Goal: Navigation & Orientation: Understand site structure

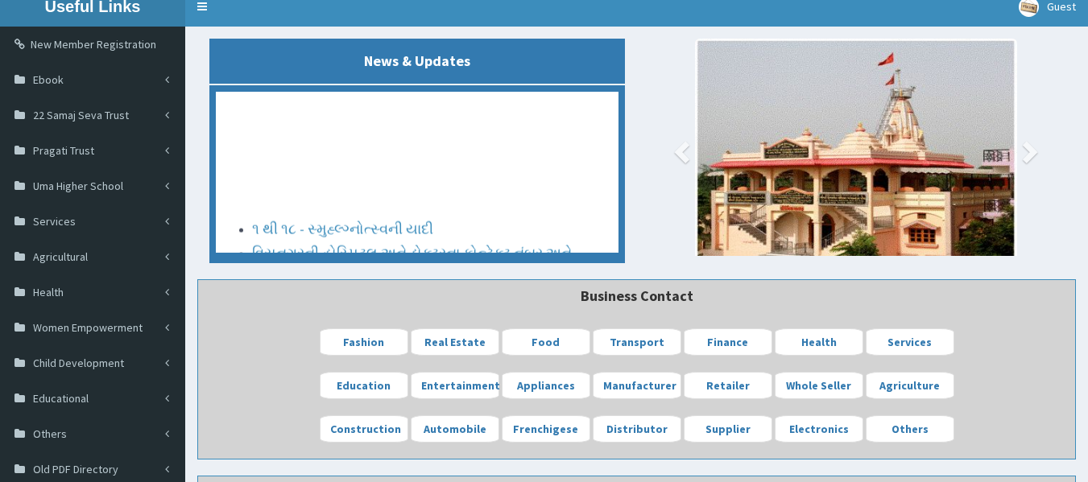
scroll to position [161, 0]
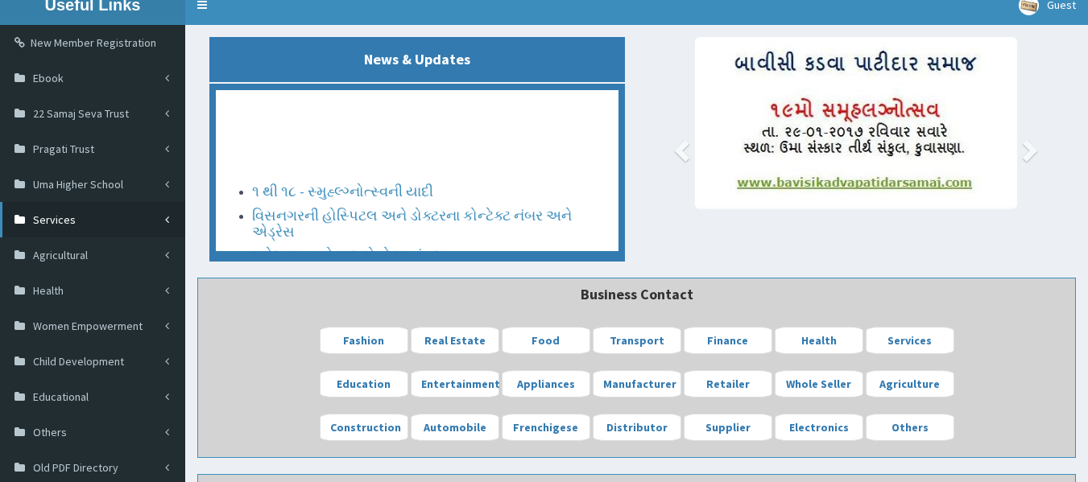
click at [69, 221] on span "Services" at bounding box center [54, 220] width 43 height 14
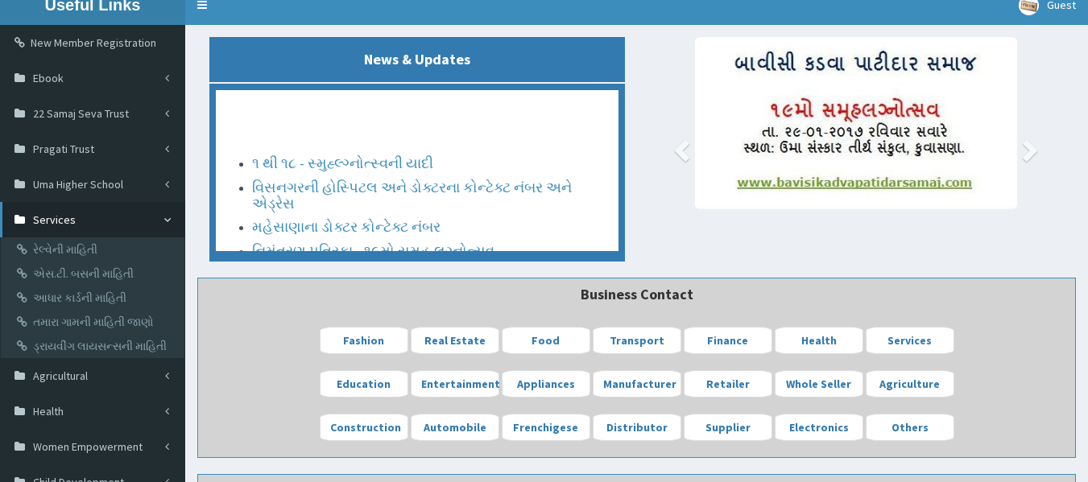
click at [69, 221] on span "Services" at bounding box center [54, 220] width 43 height 14
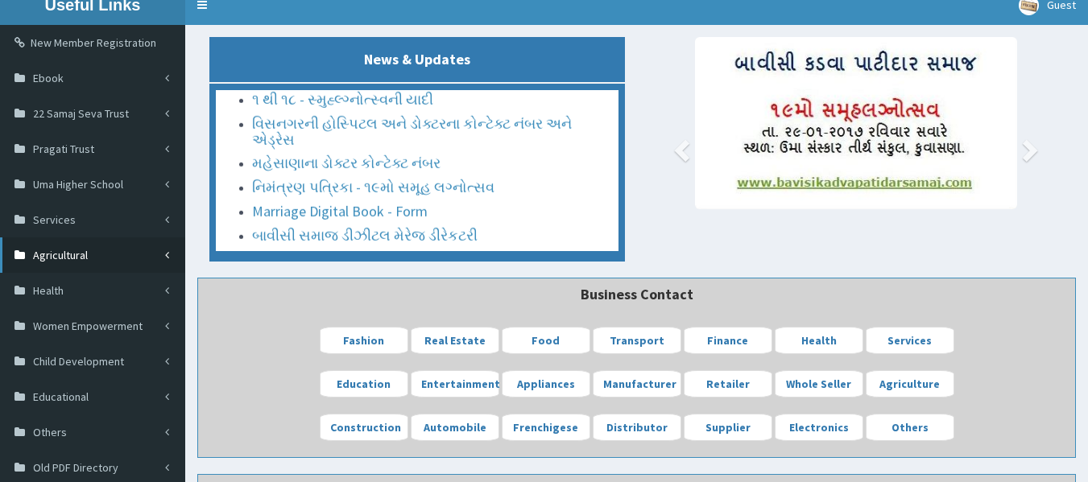
click at [68, 254] on span "Agricultural" at bounding box center [60, 255] width 55 height 14
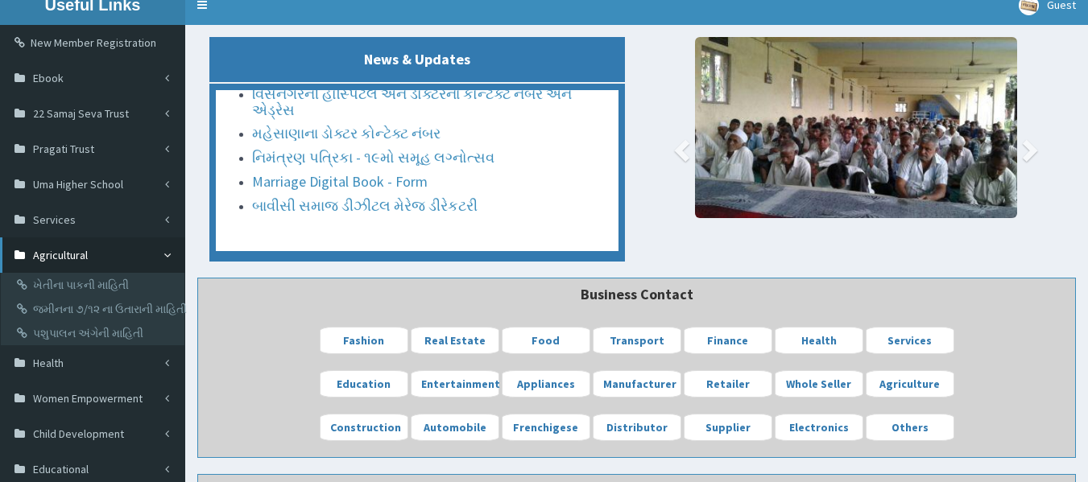
click at [68, 254] on span "Agricultural" at bounding box center [60, 255] width 55 height 14
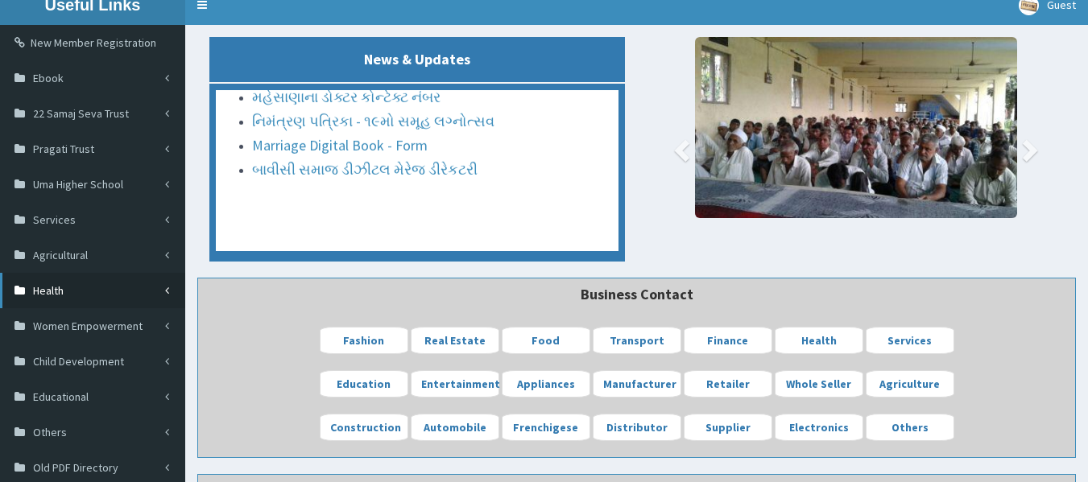
click at [52, 284] on span "Health" at bounding box center [48, 290] width 31 height 14
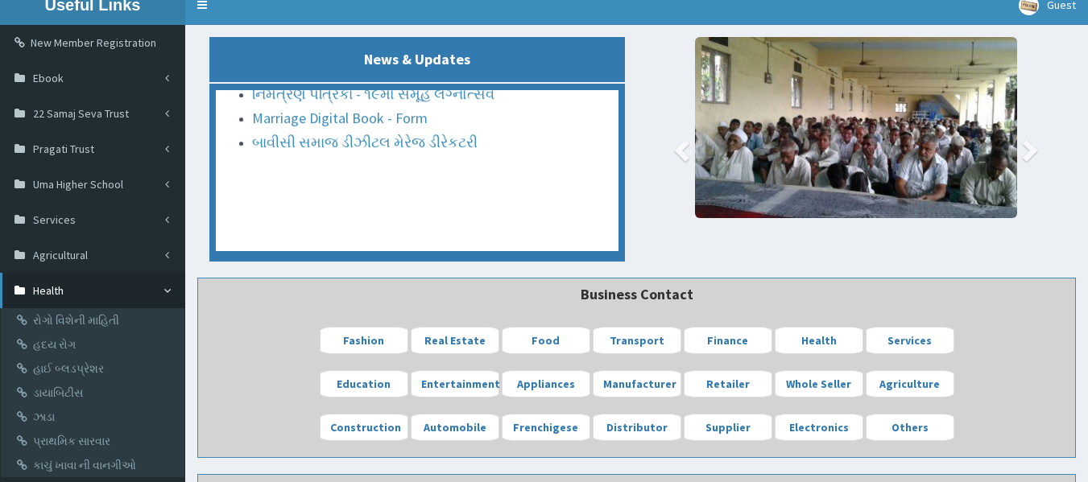
click at [52, 284] on span "Health" at bounding box center [48, 290] width 31 height 14
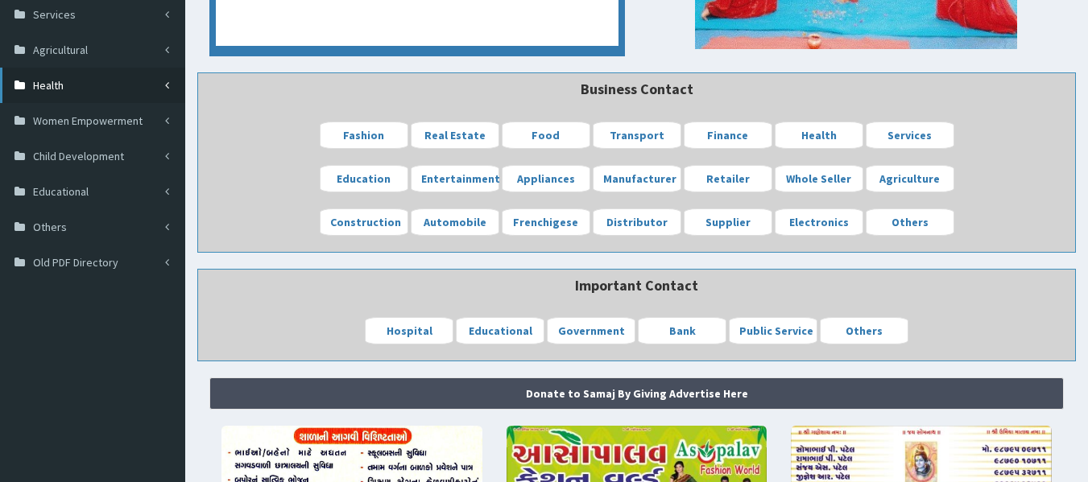
scroll to position [419, 0]
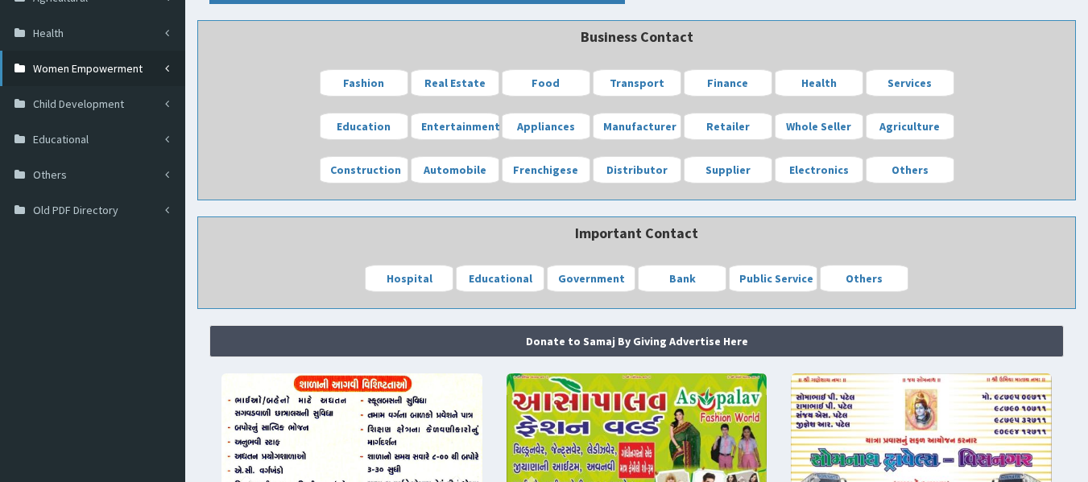
click at [85, 65] on span "Women Empowerment" at bounding box center [88, 68] width 110 height 14
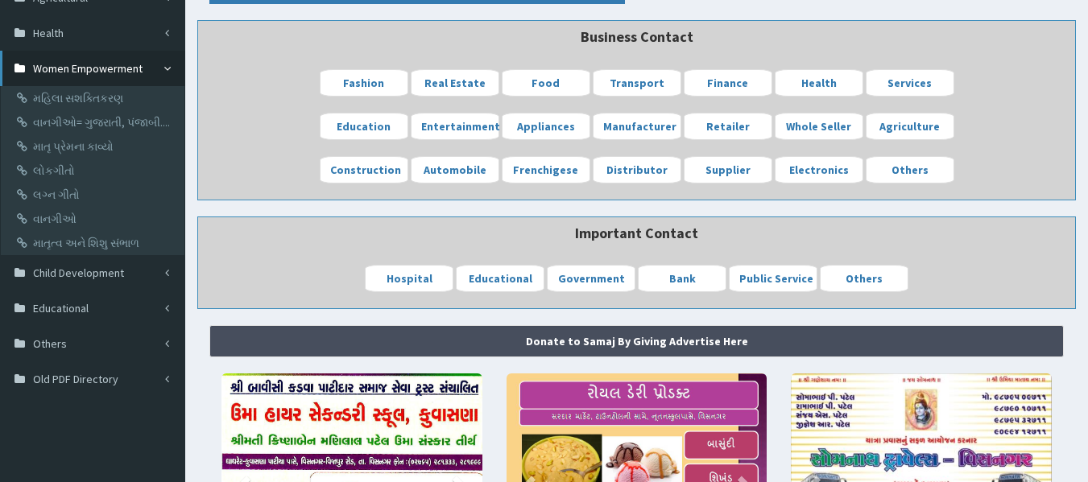
click at [85, 65] on span "Women Empowerment" at bounding box center [88, 68] width 110 height 14
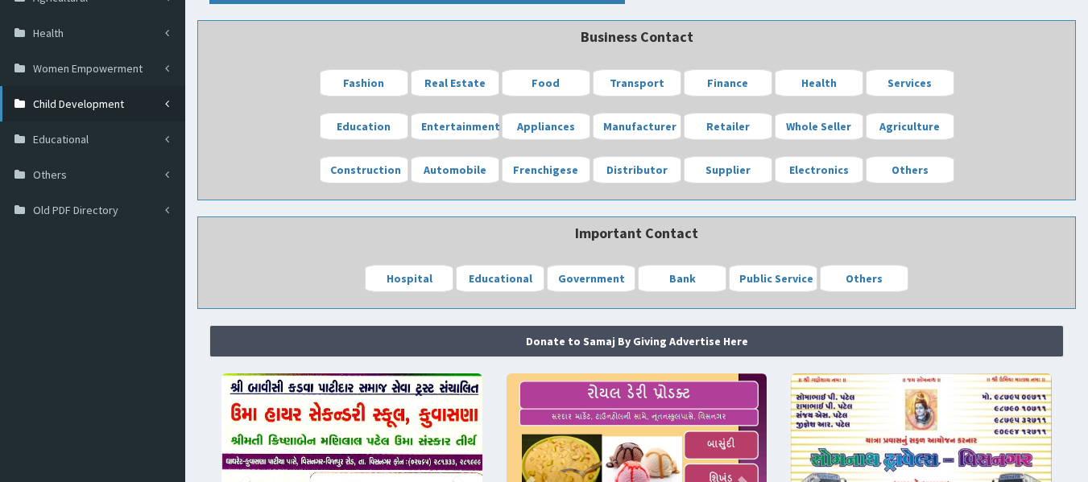
click at [71, 99] on span "Child Development" at bounding box center [78, 104] width 91 height 14
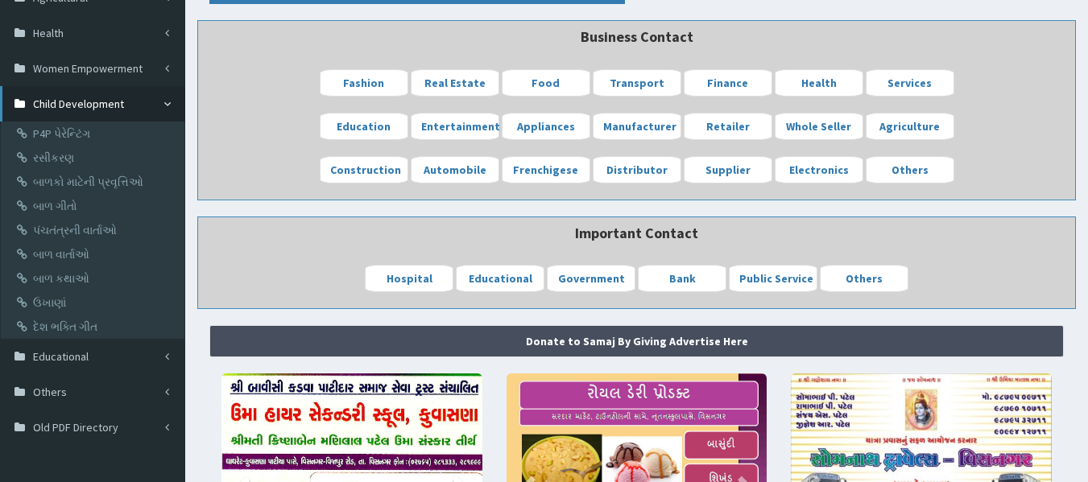
click at [71, 99] on span "Child Development" at bounding box center [78, 104] width 91 height 14
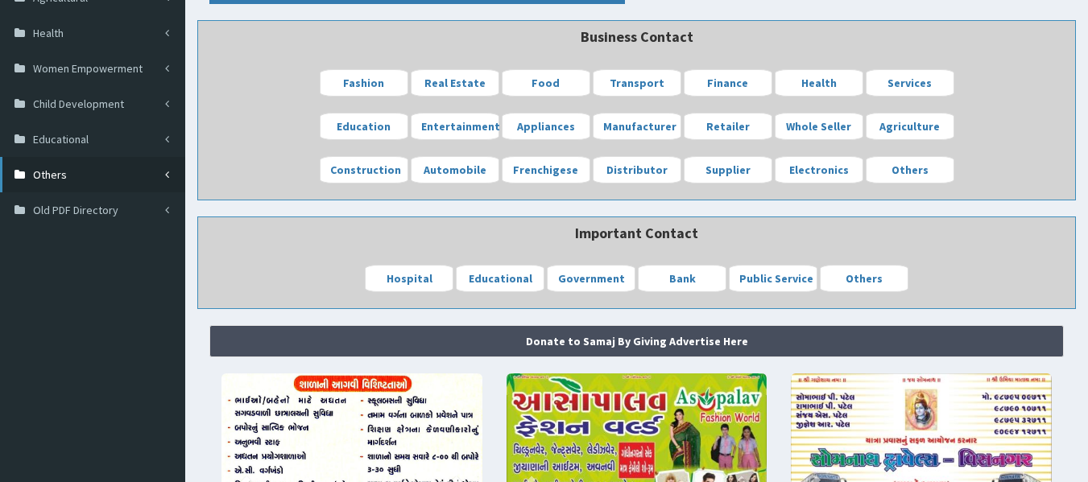
click at [48, 173] on span "Others" at bounding box center [50, 174] width 34 height 14
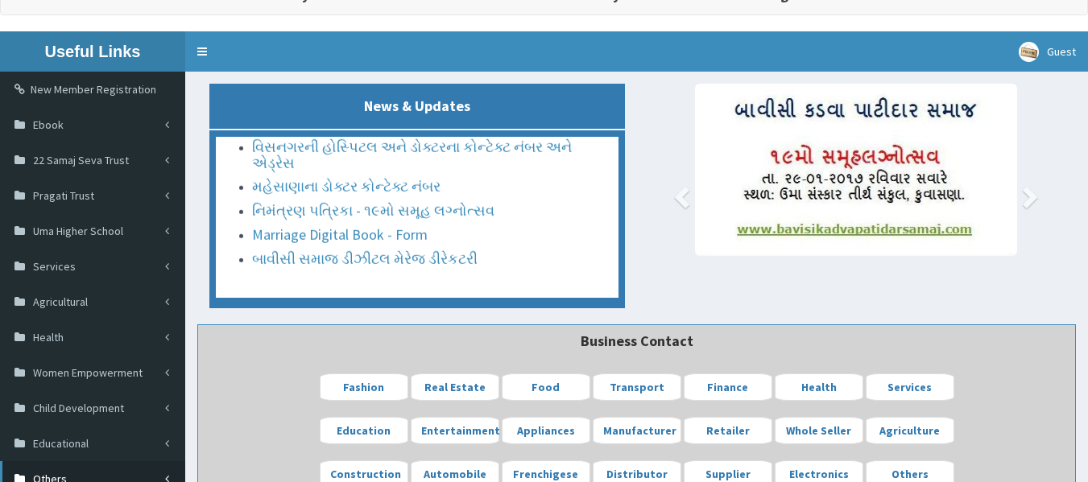
scroll to position [97, 0]
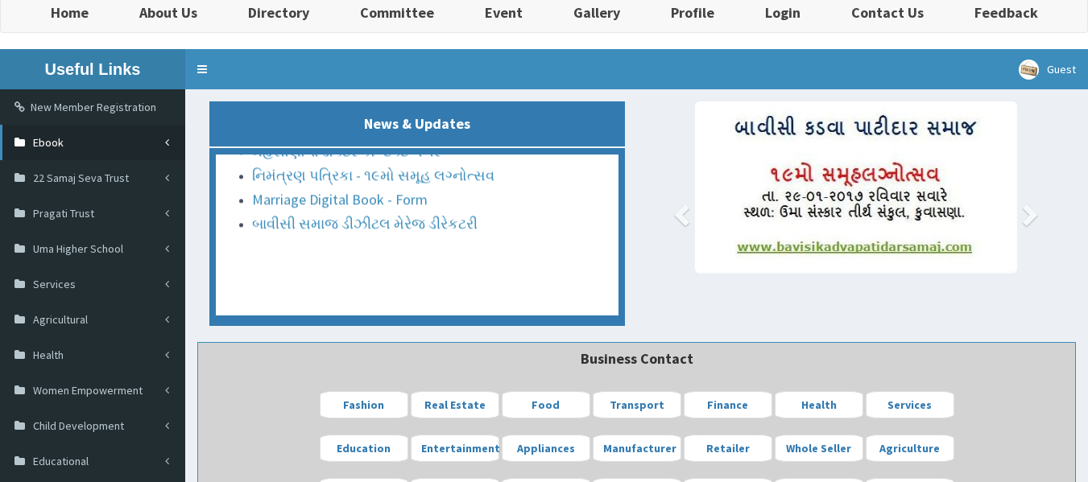
click at [68, 147] on link "Ebook" at bounding box center [92, 142] width 185 height 35
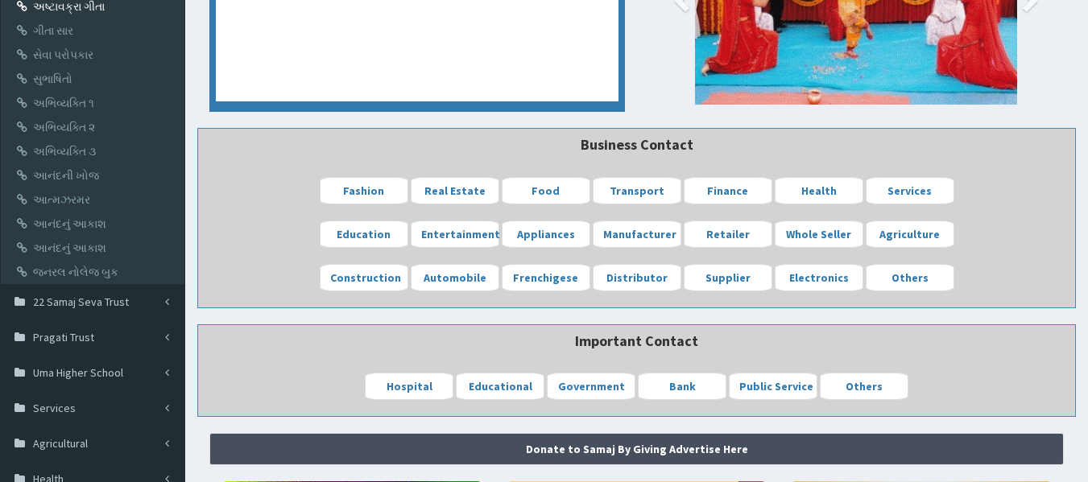
scroll to position [386, 0]
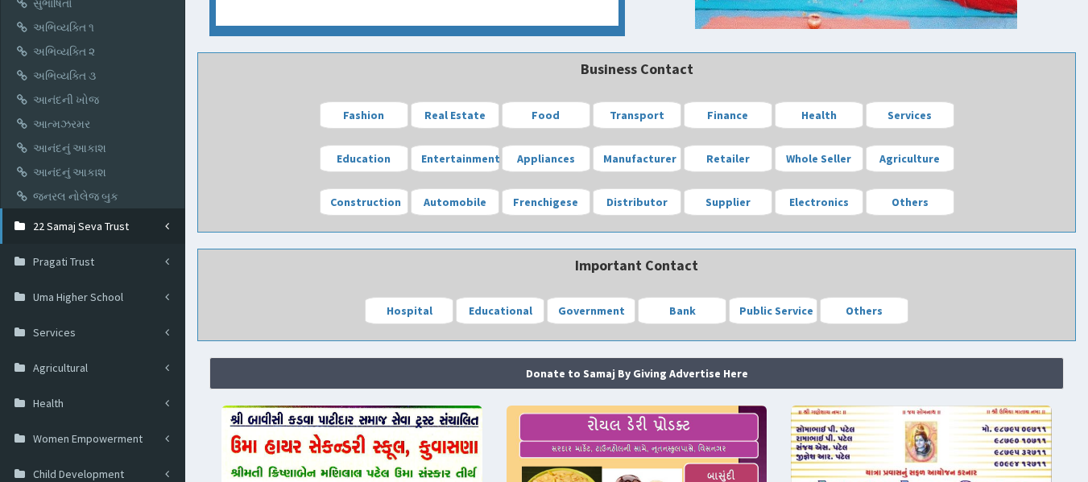
click at [79, 229] on span "22 Samaj Seva Trust" at bounding box center [81, 226] width 96 height 14
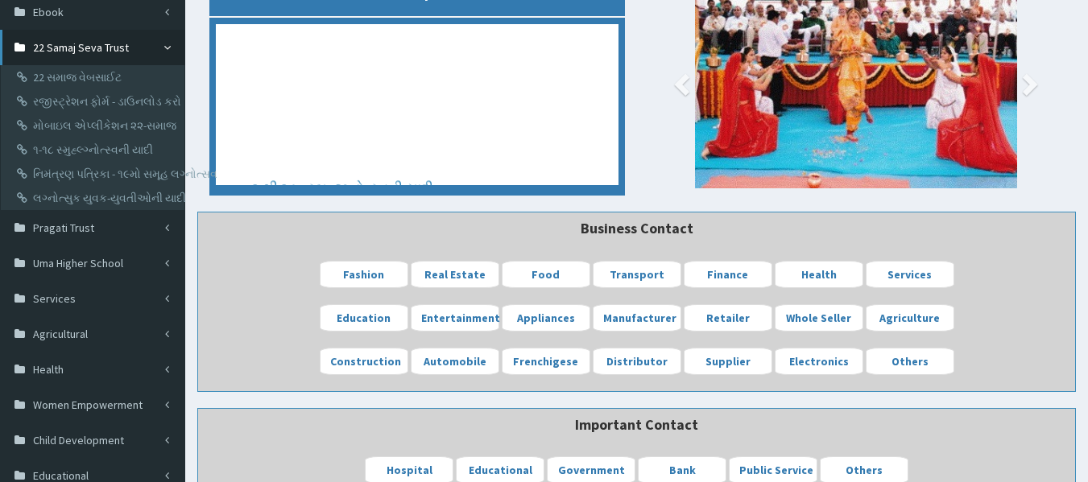
scroll to position [225, 0]
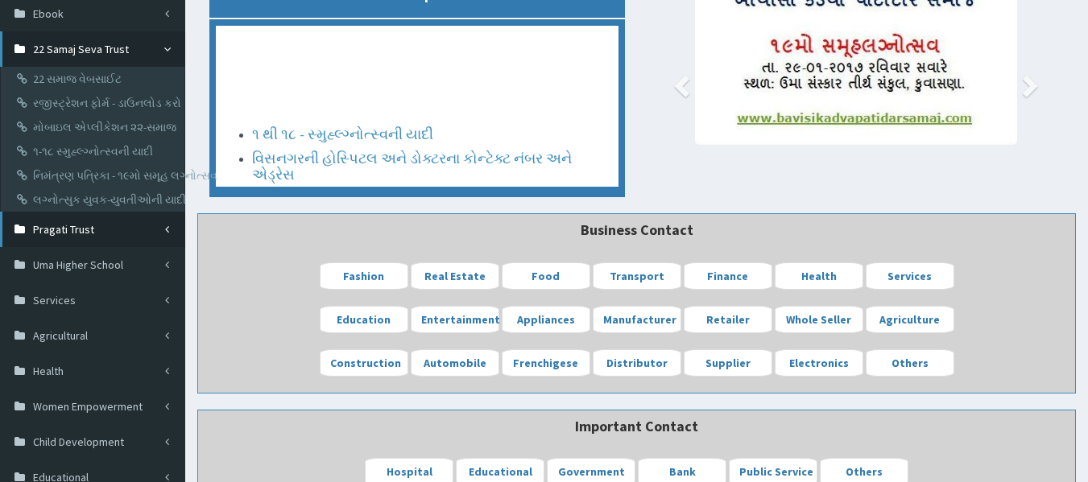
click at [73, 231] on span "Pragati Trust" at bounding box center [63, 229] width 61 height 14
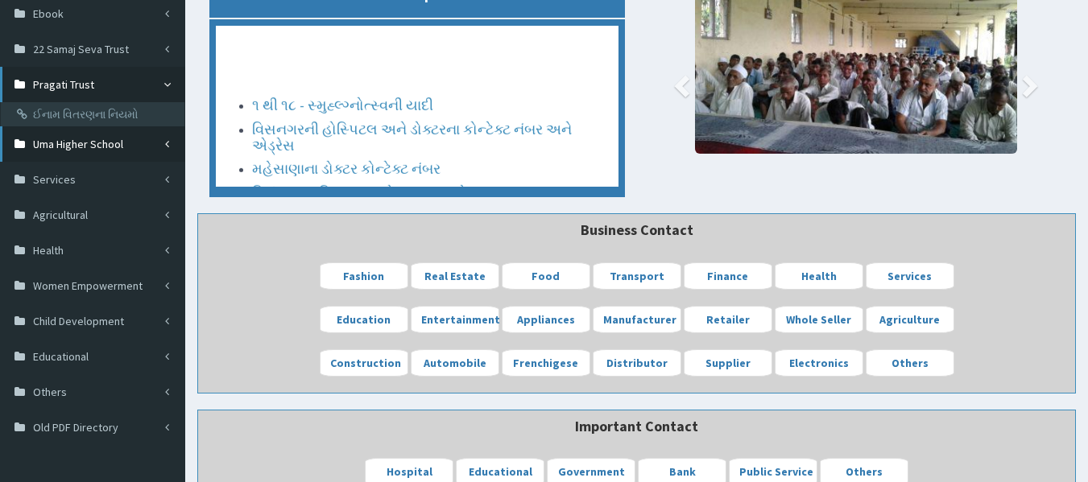
click at [83, 143] on span "Uma Higher School" at bounding box center [78, 144] width 90 height 14
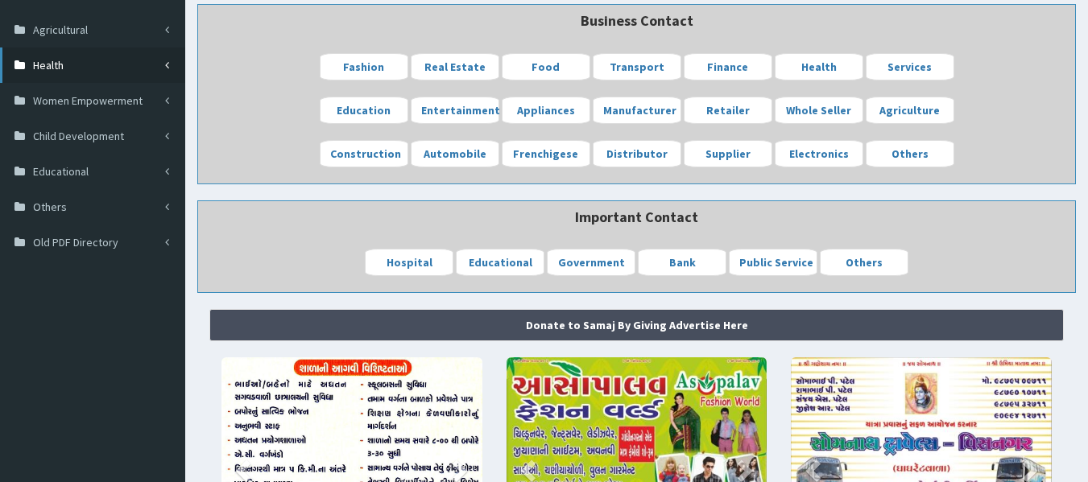
scroll to position [451, 0]
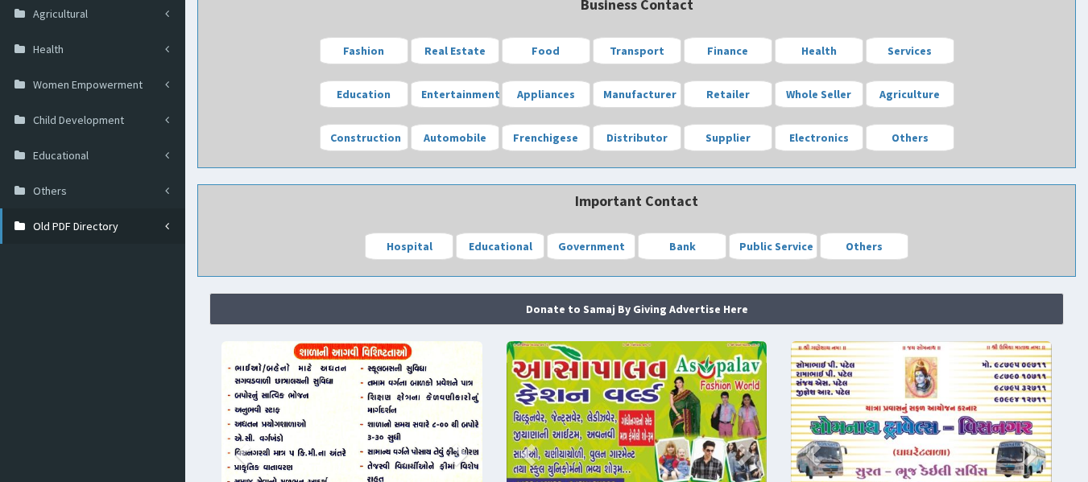
click at [92, 229] on span "Old PDF Directory" at bounding box center [75, 226] width 85 height 14
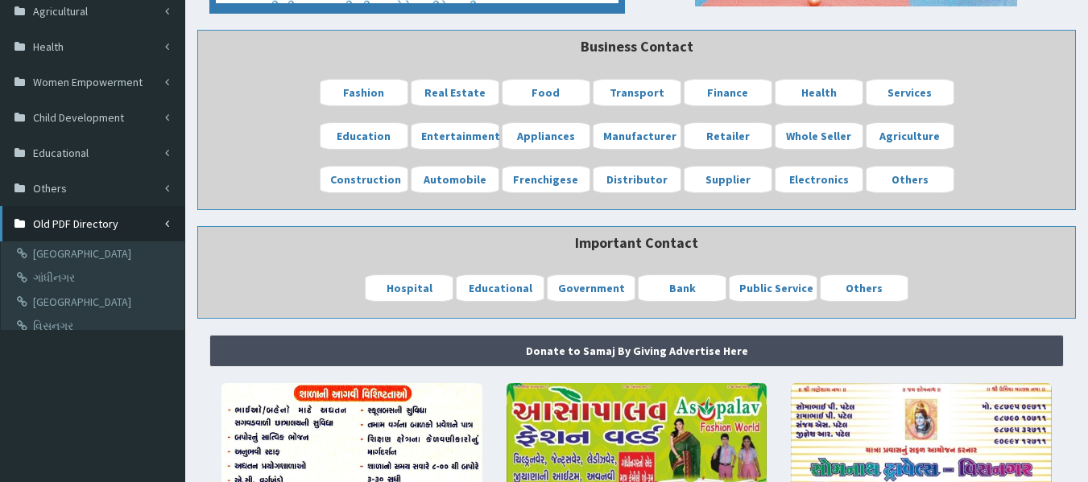
scroll to position [403, 0]
